Goal: Task Accomplishment & Management: Use online tool/utility

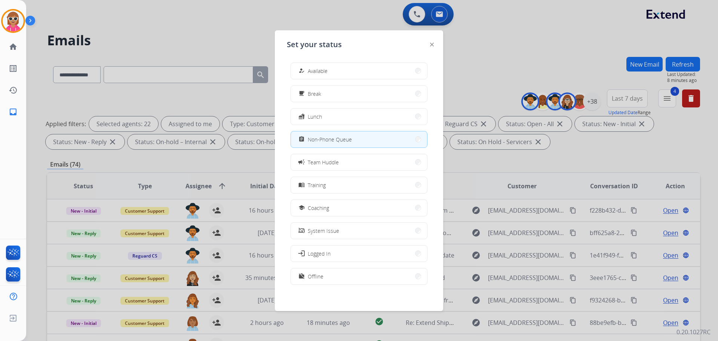
select select "**********"
select select "*"
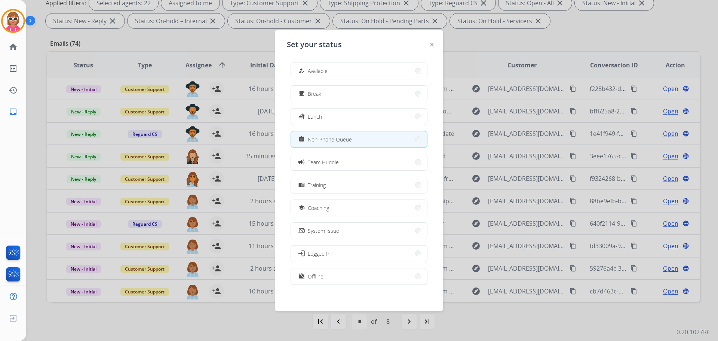
click at [212, 313] on div at bounding box center [359, 170] width 718 height 341
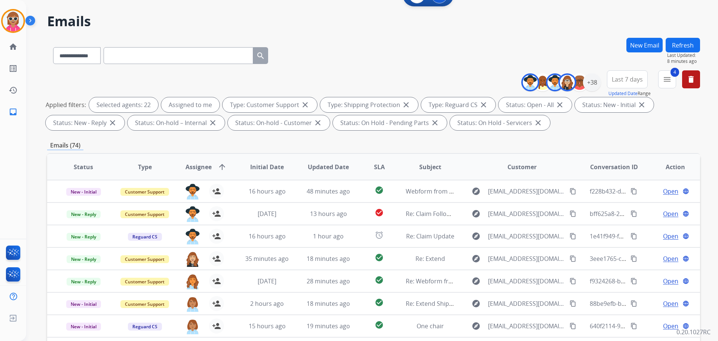
scroll to position [9, 0]
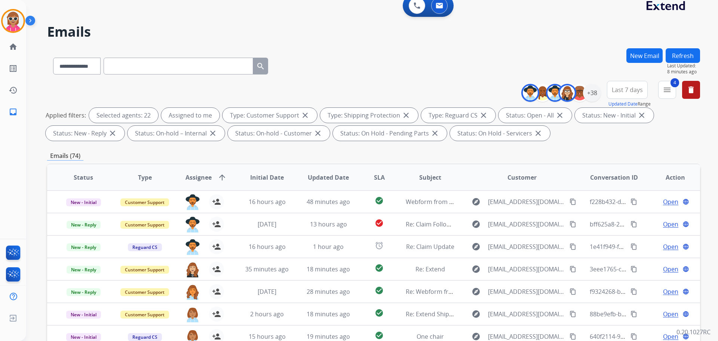
drag, startPoint x: 685, startPoint y: 59, endPoint x: 678, endPoint y: 62, distance: 7.4
click at [685, 59] on button "Refresh" at bounding box center [682, 55] width 34 height 15
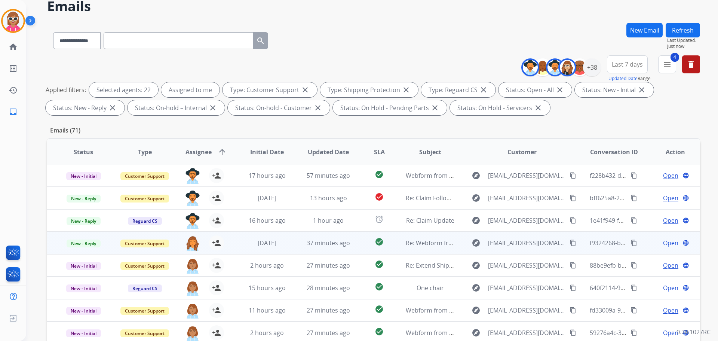
scroll to position [37, 0]
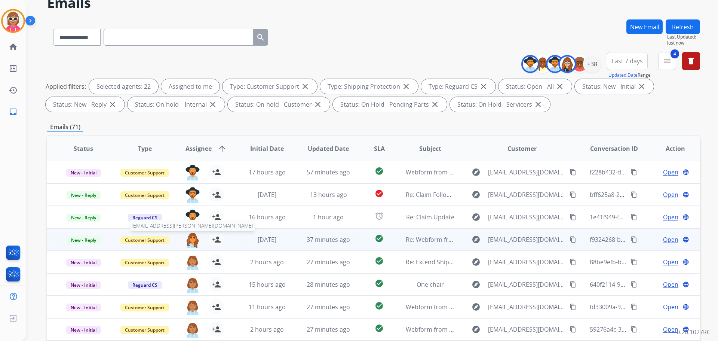
click at [193, 238] on img at bounding box center [192, 240] width 15 height 16
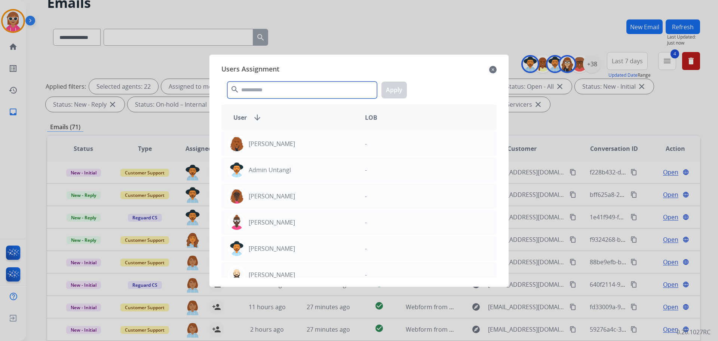
click at [296, 84] on input "text" at bounding box center [302, 89] width 150 height 17
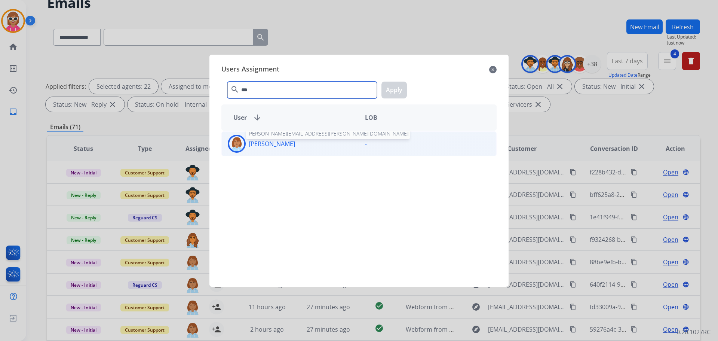
type input "***"
drag, startPoint x: 286, startPoint y: 147, endPoint x: 314, endPoint y: 133, distance: 31.1
click at [286, 147] on p "[PERSON_NAME]" at bounding box center [272, 143] width 46 height 9
click at [397, 89] on button "Apply" at bounding box center [393, 89] width 25 height 17
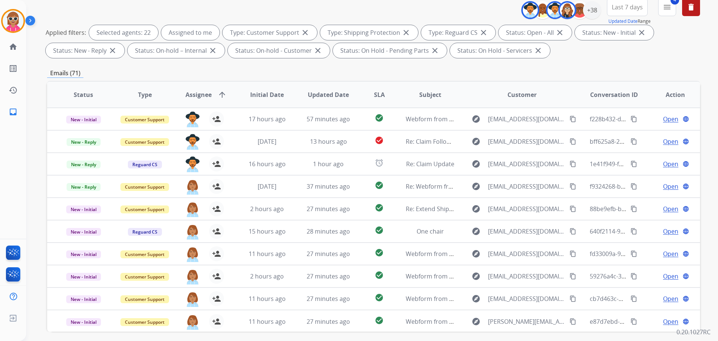
scroll to position [46, 0]
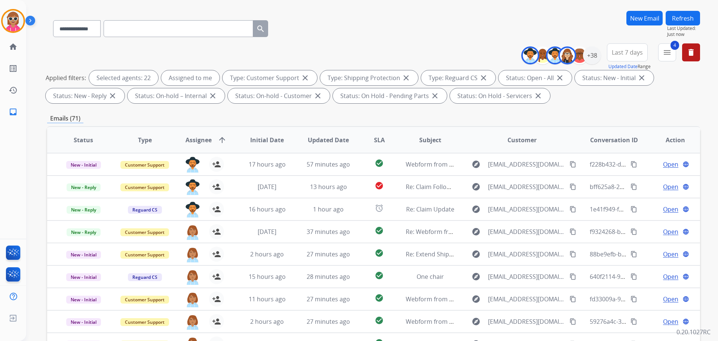
click at [675, 17] on button "Refresh" at bounding box center [682, 18] width 34 height 15
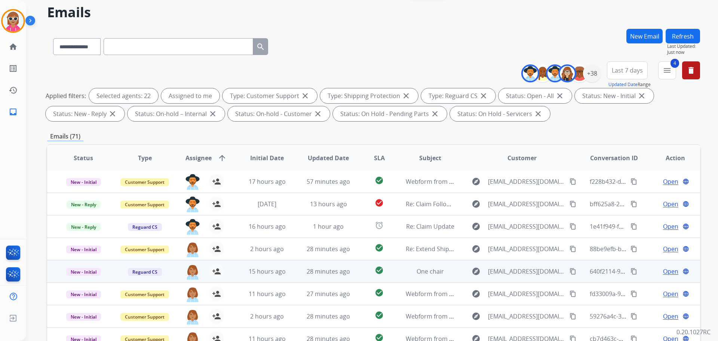
scroll to position [112, 0]
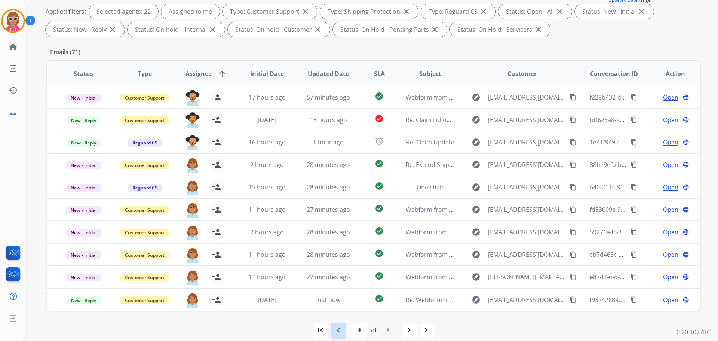
click at [344, 329] on div "navigate_before" at bounding box center [338, 329] width 16 height 16
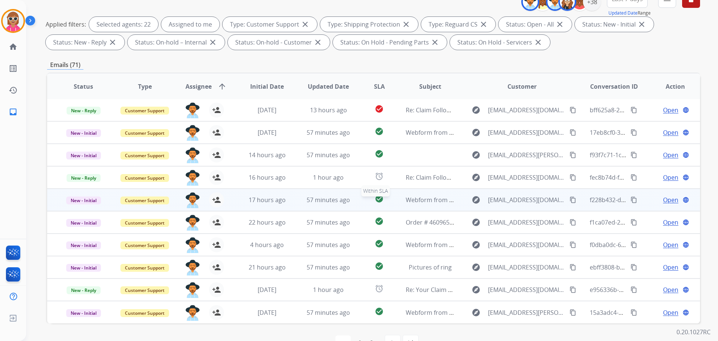
scroll to position [121, 0]
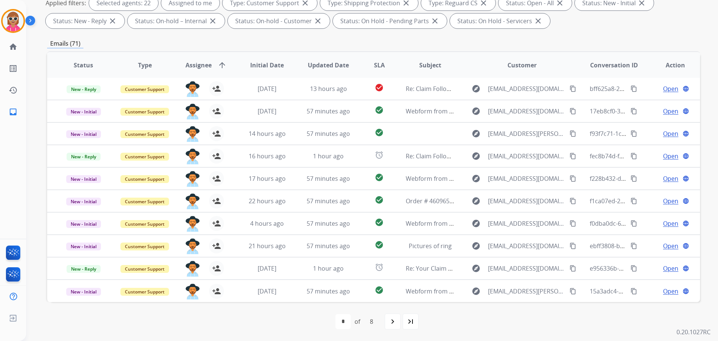
drag, startPoint x: 392, startPoint y: 317, endPoint x: 392, endPoint y: 309, distance: 7.5
click at [392, 316] on div "navigate_next" at bounding box center [392, 321] width 16 height 16
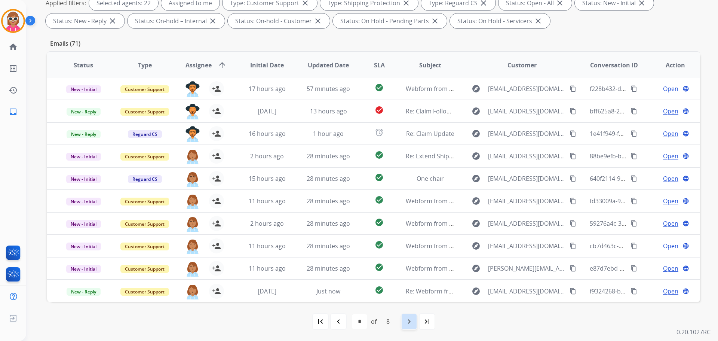
click at [406, 320] on mat-icon "navigate_next" at bounding box center [408, 321] width 9 height 9
select select "*"
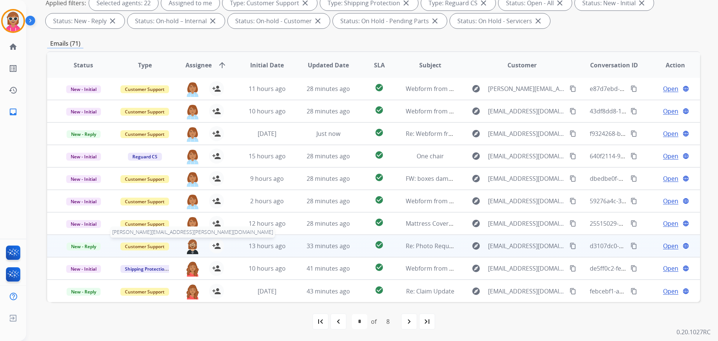
click at [191, 245] on img at bounding box center [192, 246] width 15 height 16
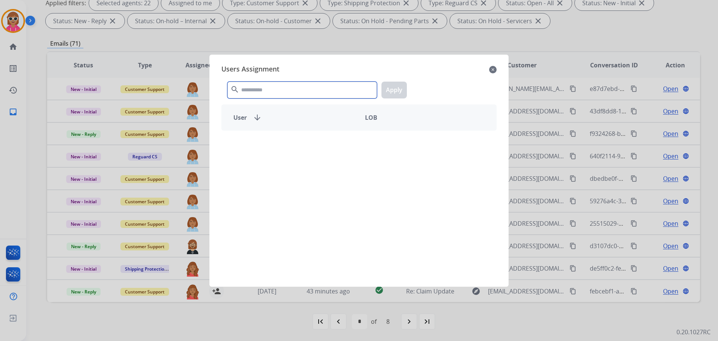
click at [306, 85] on input "text" at bounding box center [302, 89] width 150 height 17
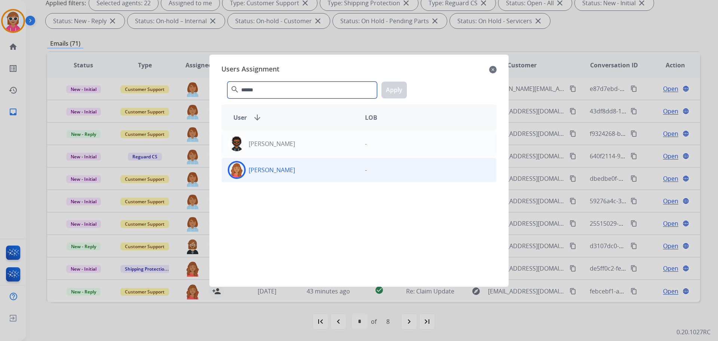
type input "******"
drag, startPoint x: 281, startPoint y: 167, endPoint x: 304, endPoint y: 166, distance: 22.8
click at [284, 168] on p "[PERSON_NAME]" at bounding box center [272, 169] width 46 height 9
click at [400, 88] on button "Apply" at bounding box center [393, 89] width 25 height 17
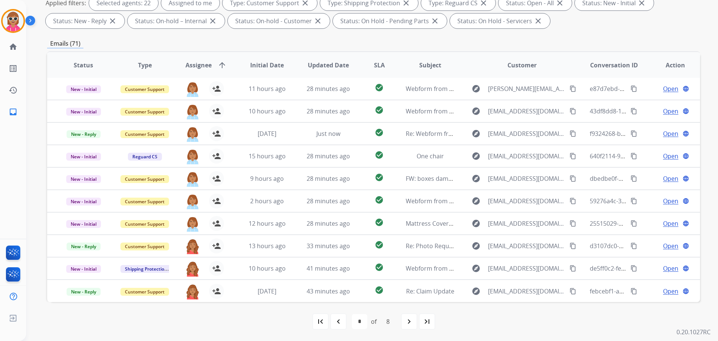
click at [334, 316] on div "navigate_before" at bounding box center [338, 321] width 16 height 16
select select "*"
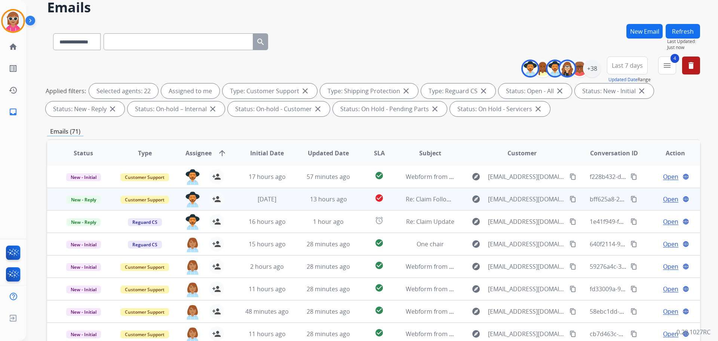
scroll to position [37, 0]
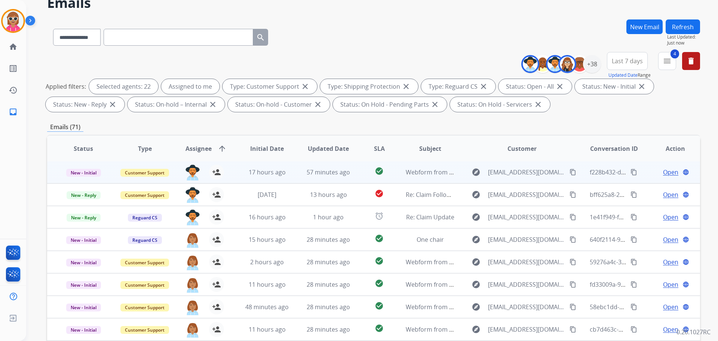
click at [190, 163] on div "[PERSON_NAME][EMAIL_ADDRESS][PERSON_NAME][DOMAIN_NAME] person_add Assign to Me" at bounding box center [199, 171] width 61 height 21
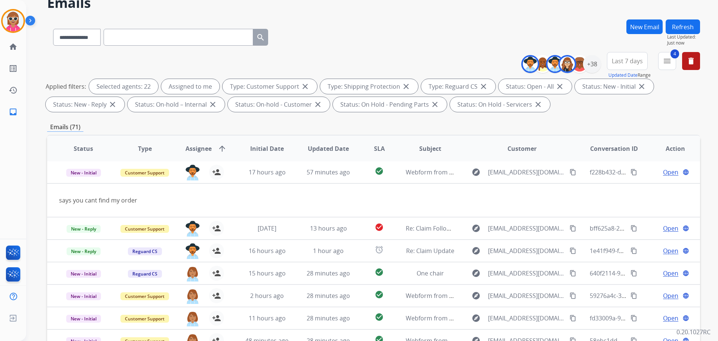
scroll to position [0, 0]
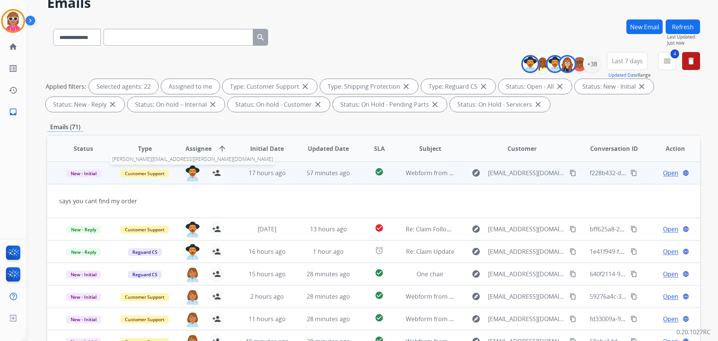
click at [189, 170] on img at bounding box center [192, 173] width 15 height 16
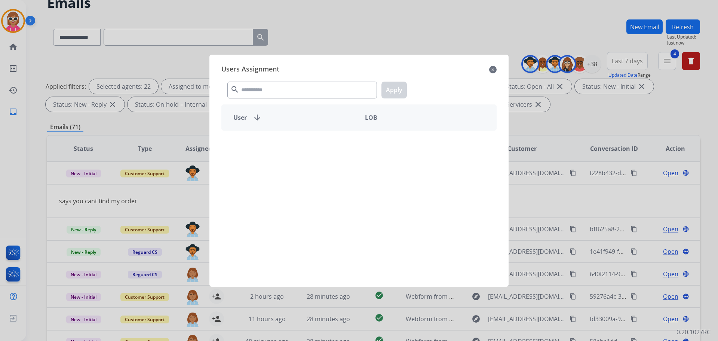
click at [273, 81] on div "search Apply" at bounding box center [358, 89] width 275 height 26
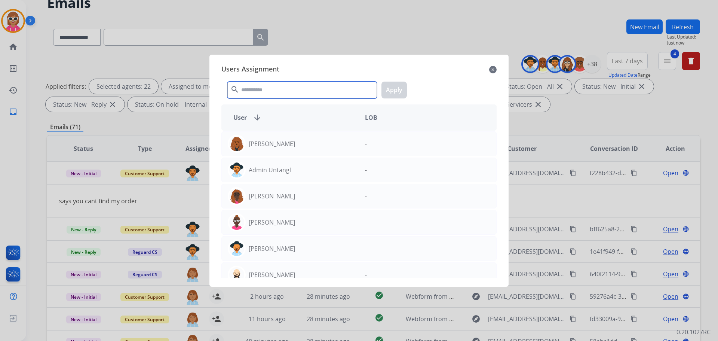
click at [258, 84] on input "text" at bounding box center [302, 89] width 150 height 17
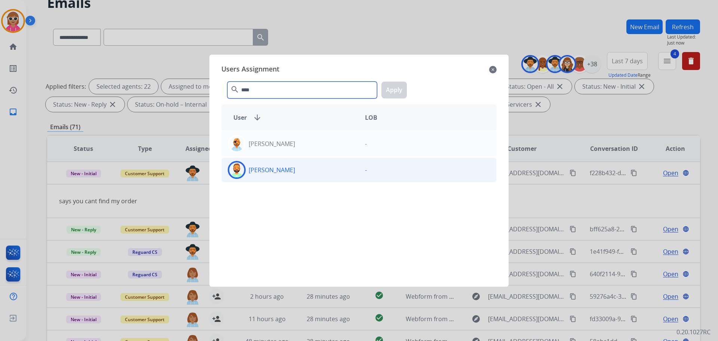
type input "****"
click at [287, 176] on div "[PERSON_NAME]" at bounding box center [290, 170] width 137 height 18
click at [391, 90] on button "Apply" at bounding box center [393, 89] width 25 height 17
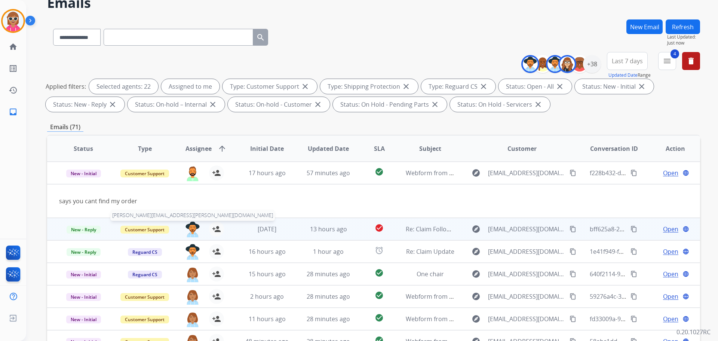
click at [187, 223] on img at bounding box center [192, 229] width 15 height 16
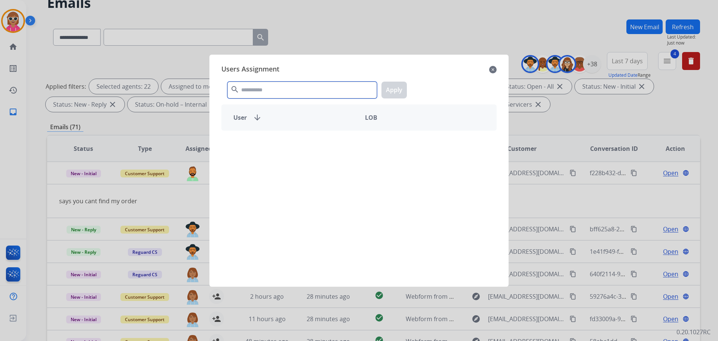
click at [312, 87] on input "text" at bounding box center [302, 89] width 150 height 17
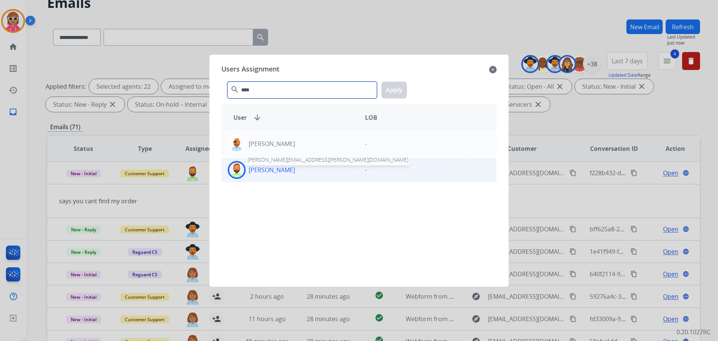
type input "****"
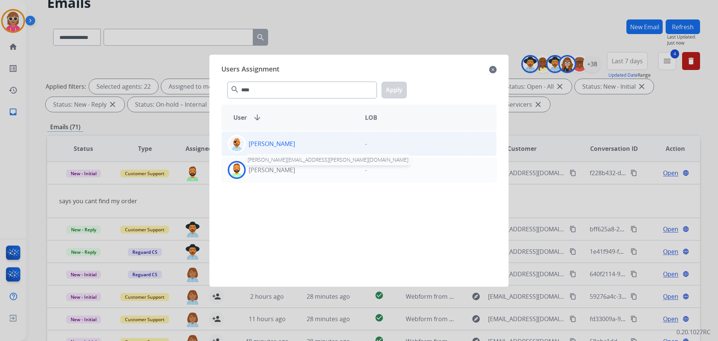
drag, startPoint x: 286, startPoint y: 166, endPoint x: 300, endPoint y: 147, distance: 23.6
click at [286, 166] on p "[PERSON_NAME]" at bounding box center [272, 169] width 46 height 9
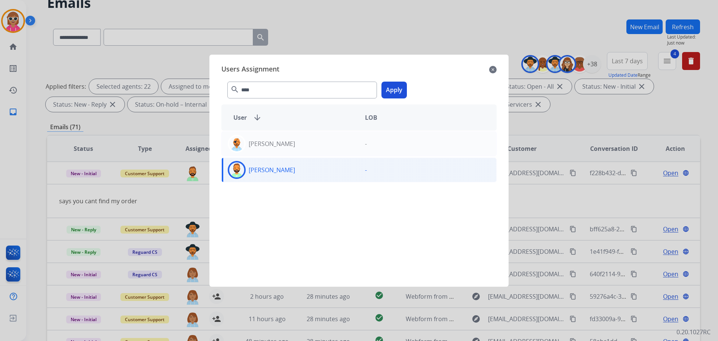
click at [390, 94] on button "Apply" at bounding box center [393, 89] width 25 height 17
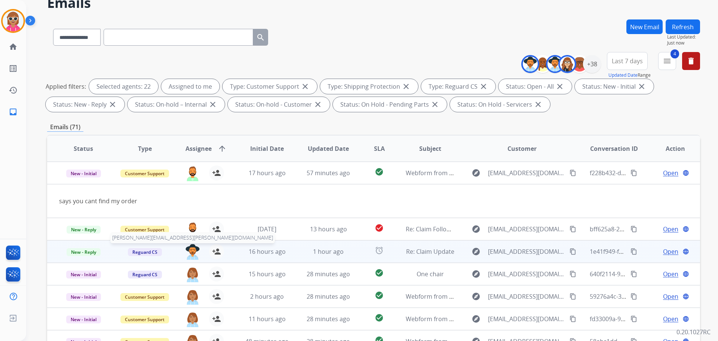
click at [192, 254] on img at bounding box center [192, 252] width 15 height 16
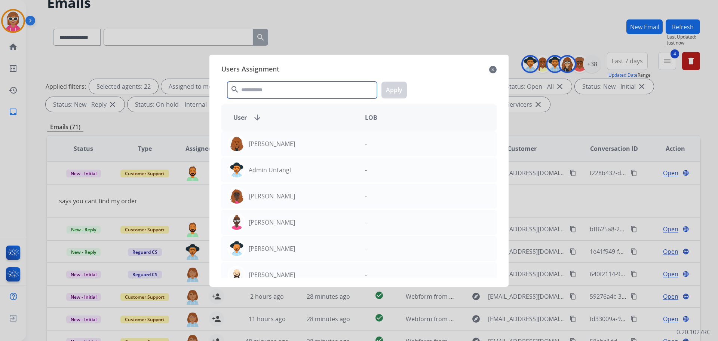
click at [300, 86] on input "text" at bounding box center [302, 89] width 150 height 17
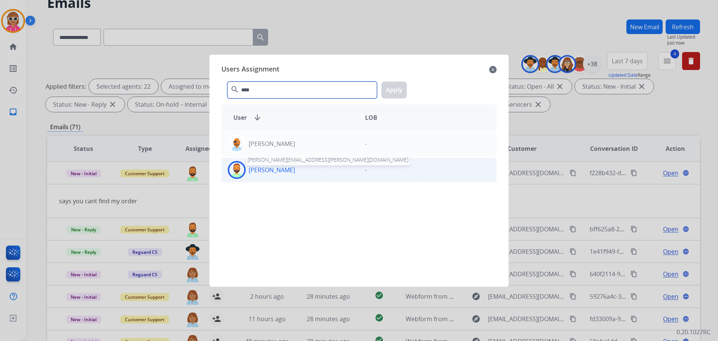
type input "****"
click at [274, 170] on p "[PERSON_NAME]" at bounding box center [272, 169] width 46 height 9
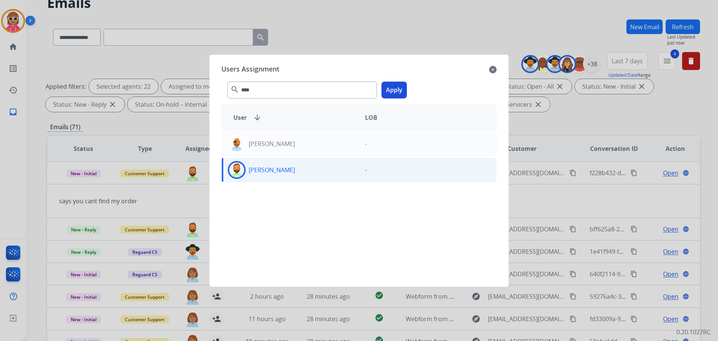
click at [382, 95] on button "Apply" at bounding box center [393, 89] width 25 height 17
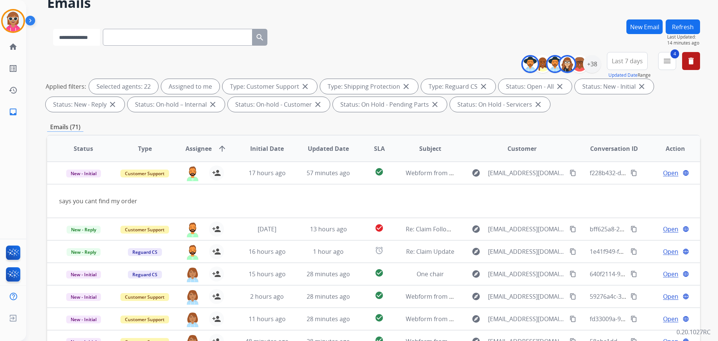
click at [72, 40] on select "**********" at bounding box center [76, 37] width 47 height 17
select select "**********"
click at [53, 29] on select "**********" at bounding box center [76, 37] width 47 height 17
paste input "**********"
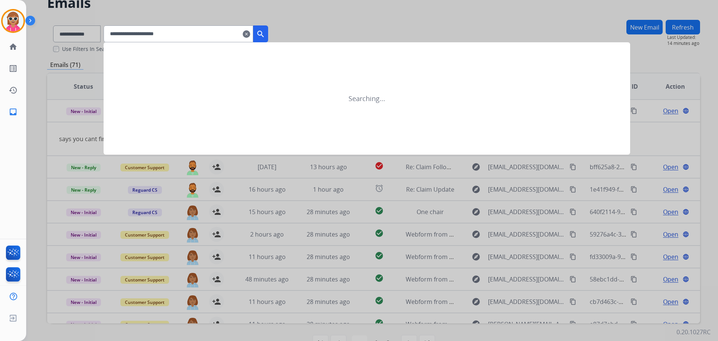
type input "**********"
click at [265, 36] on button "search" at bounding box center [260, 33] width 15 height 17
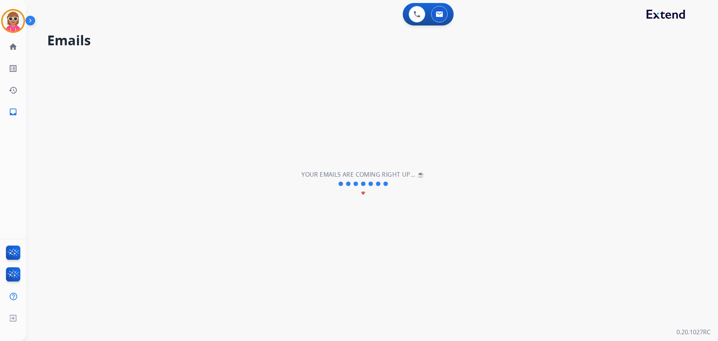
select select "*"
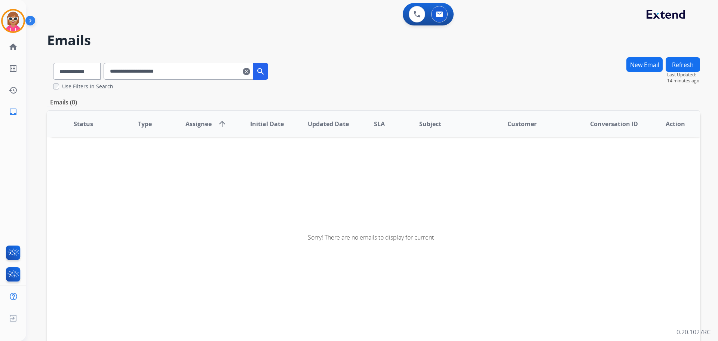
click at [268, 79] on div "**********" at bounding box center [186, 71] width 164 height 17
click at [268, 77] on button "search" at bounding box center [260, 71] width 15 height 17
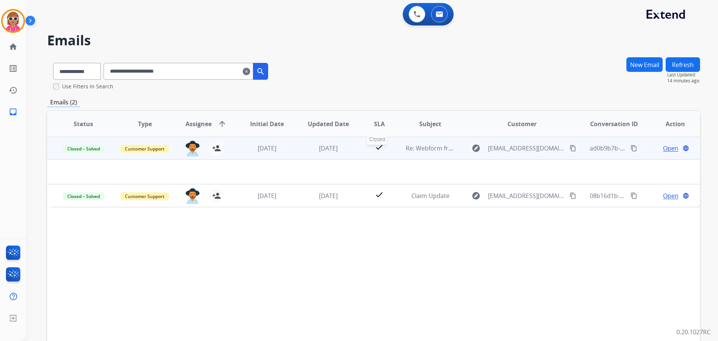
click at [366, 153] on div "check" at bounding box center [379, 147] width 28 height 11
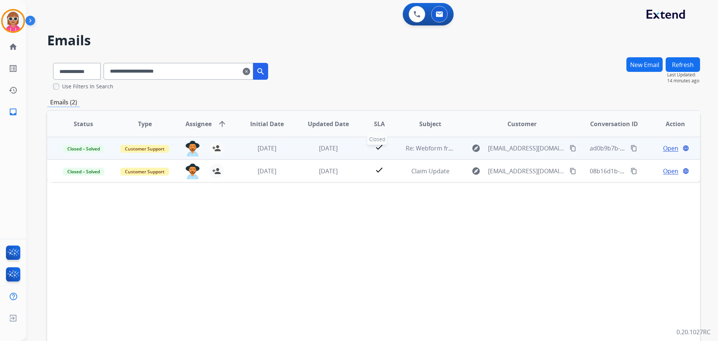
click at [365, 151] on div "check" at bounding box center [379, 147] width 28 height 11
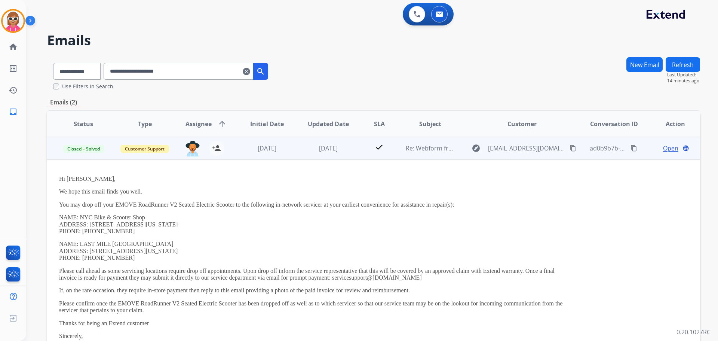
click at [300, 154] on td "[DATE]" at bounding box center [322, 148] width 61 height 22
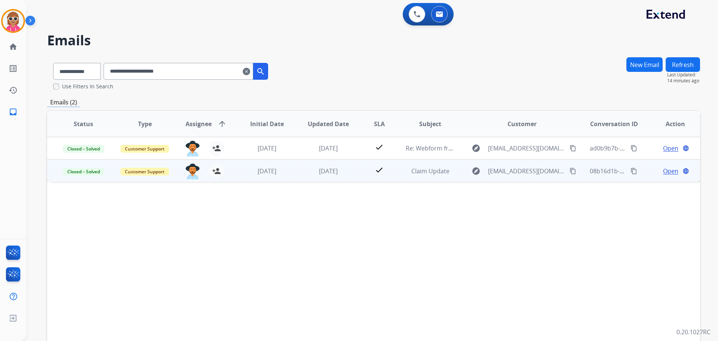
click at [293, 175] on td "[DATE]" at bounding box center [322, 170] width 61 height 22
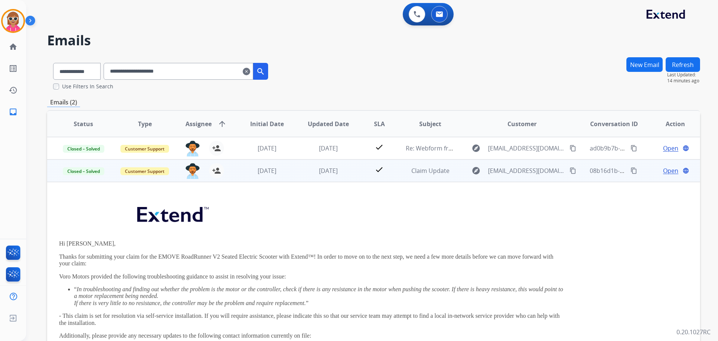
scroll to position [22, 0]
